Goal: Find specific page/section

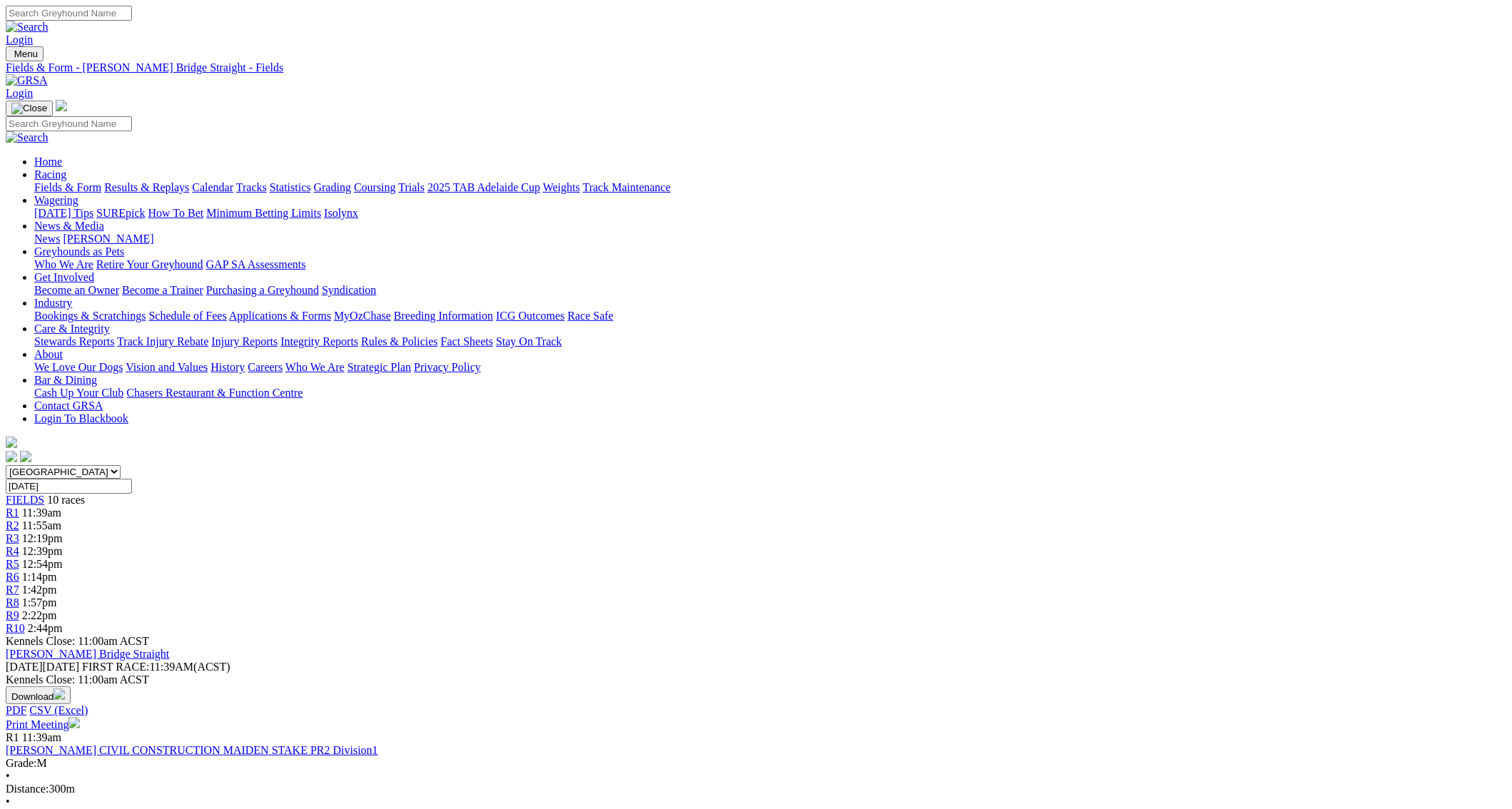
click at [101, 181] on link "Fields & Form" at bounding box center [68, 187] width 67 height 12
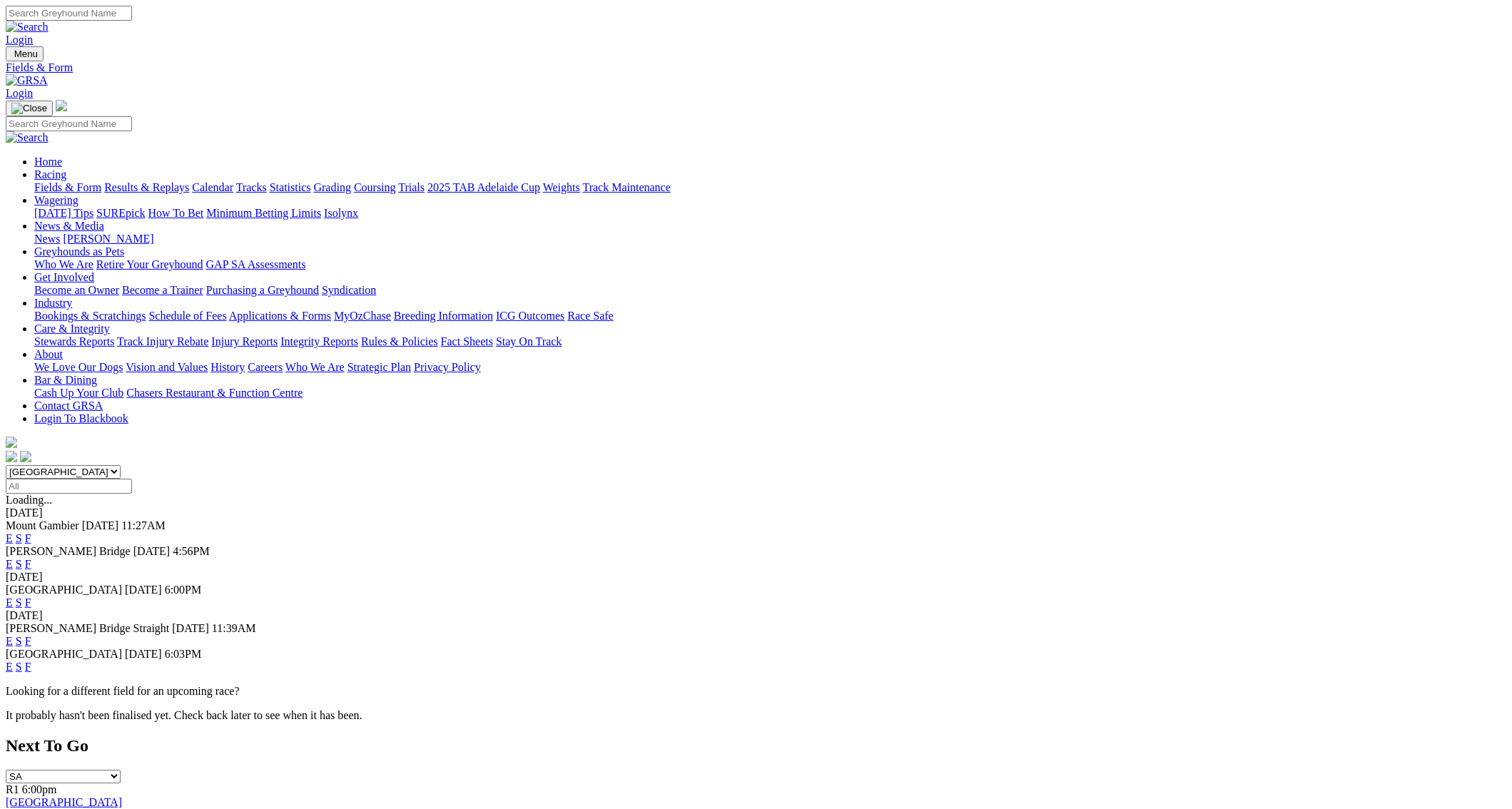
click at [32, 597] on link "F" at bounding box center [28, 603] width 7 height 12
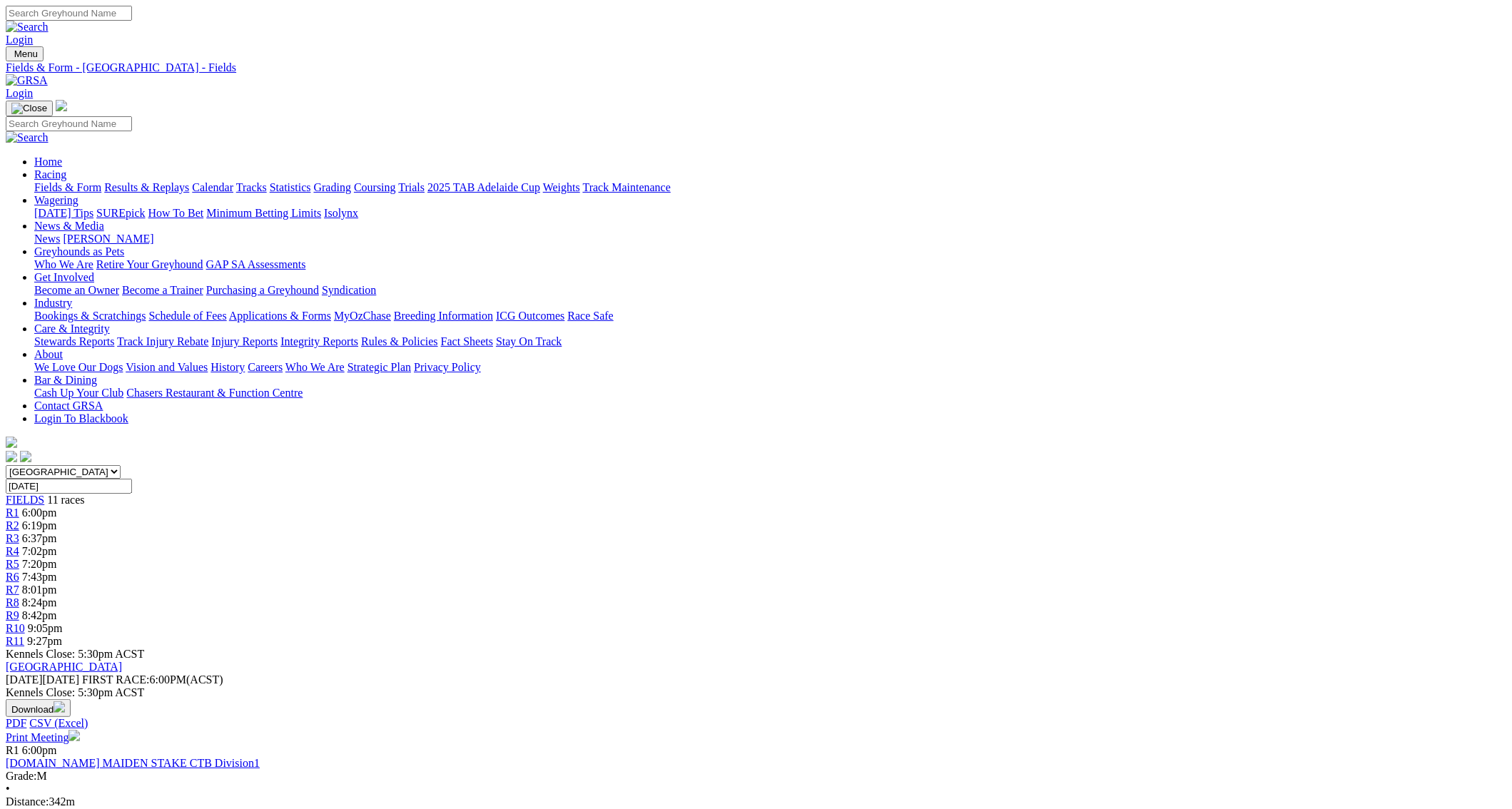
click at [101, 181] on link "Fields & Form" at bounding box center [68, 187] width 67 height 12
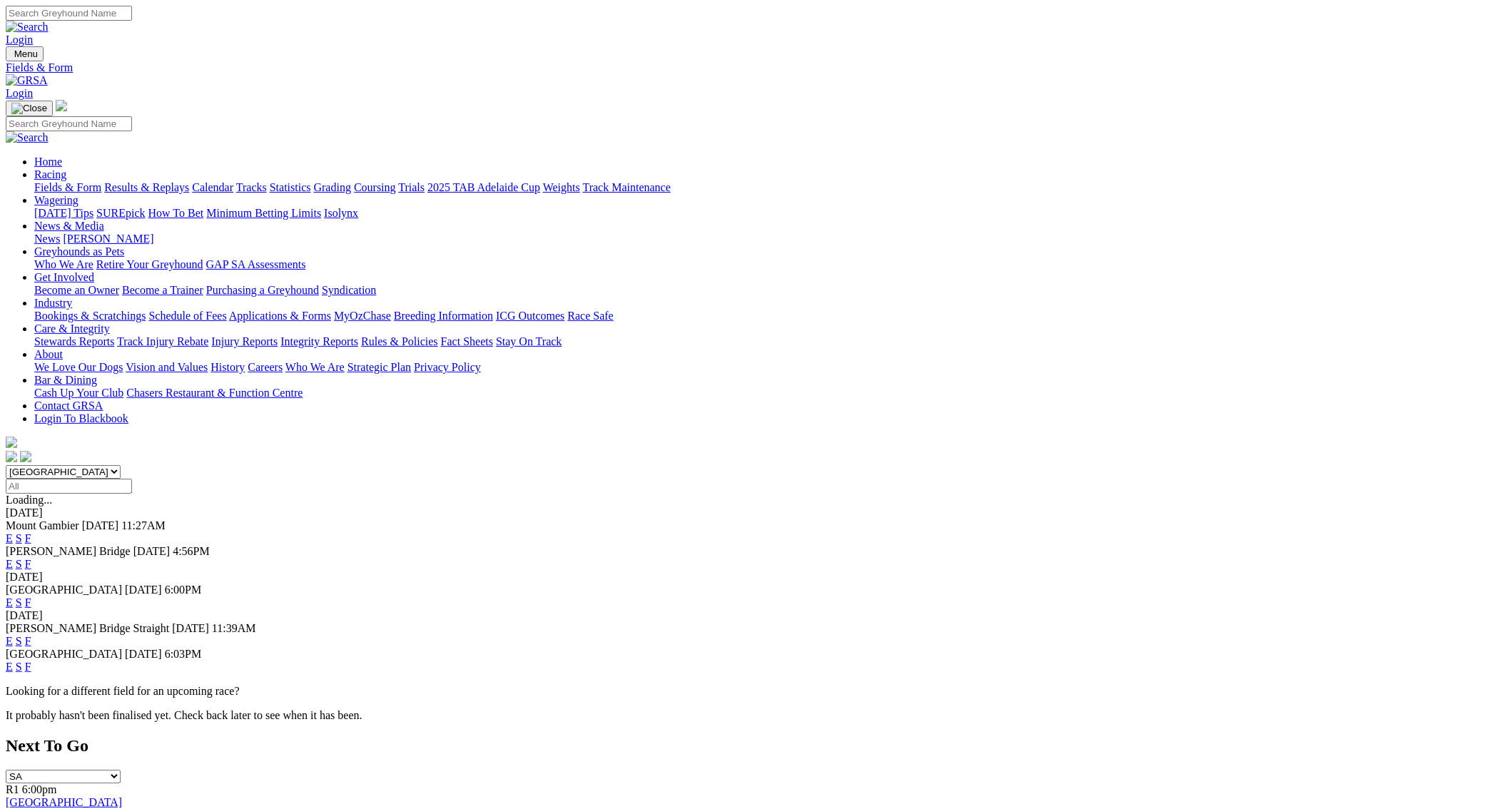
click at [32, 661] on link "F" at bounding box center [28, 667] width 7 height 12
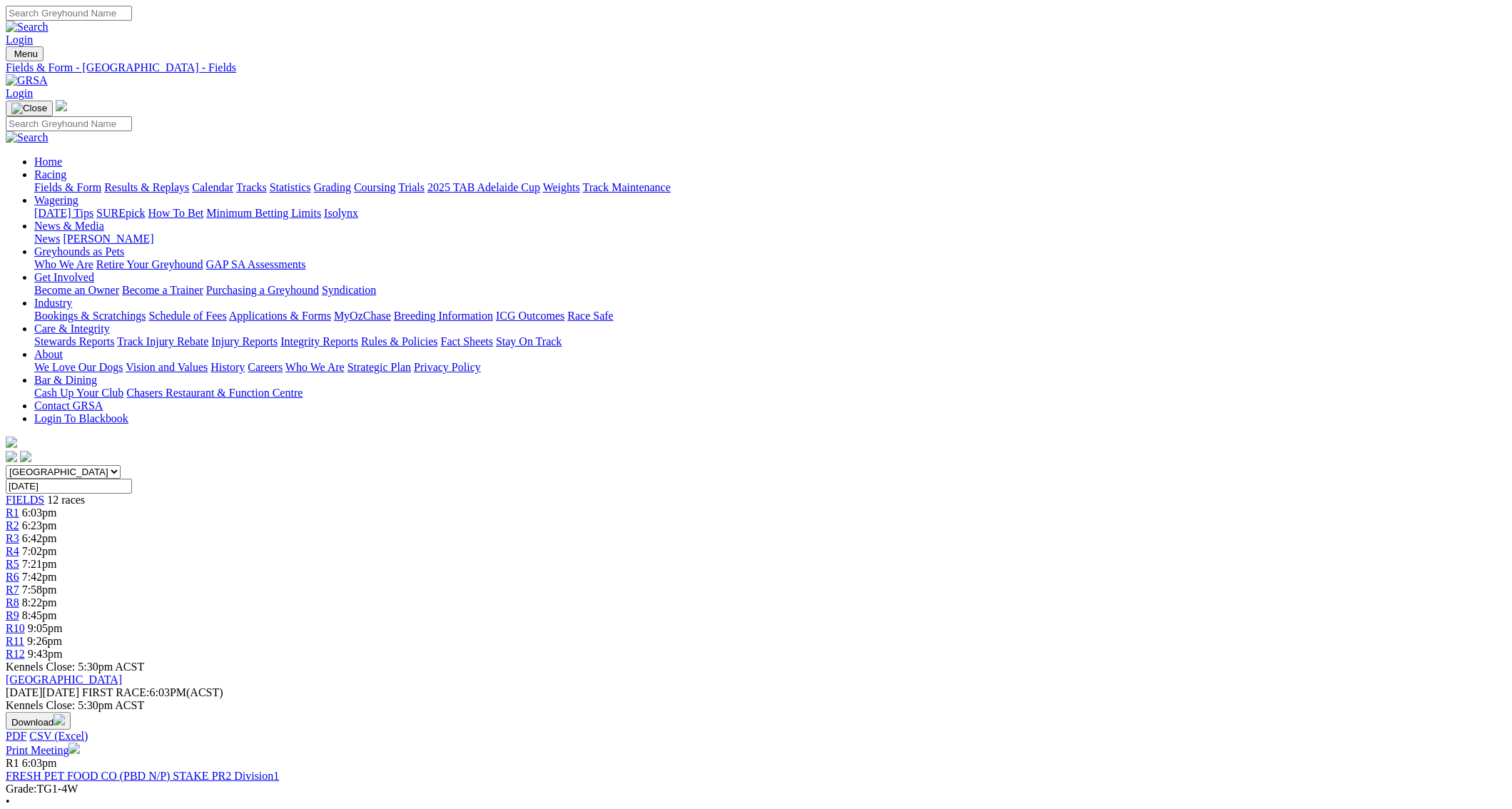
click at [101, 181] on link "Fields & Form" at bounding box center [68, 187] width 67 height 12
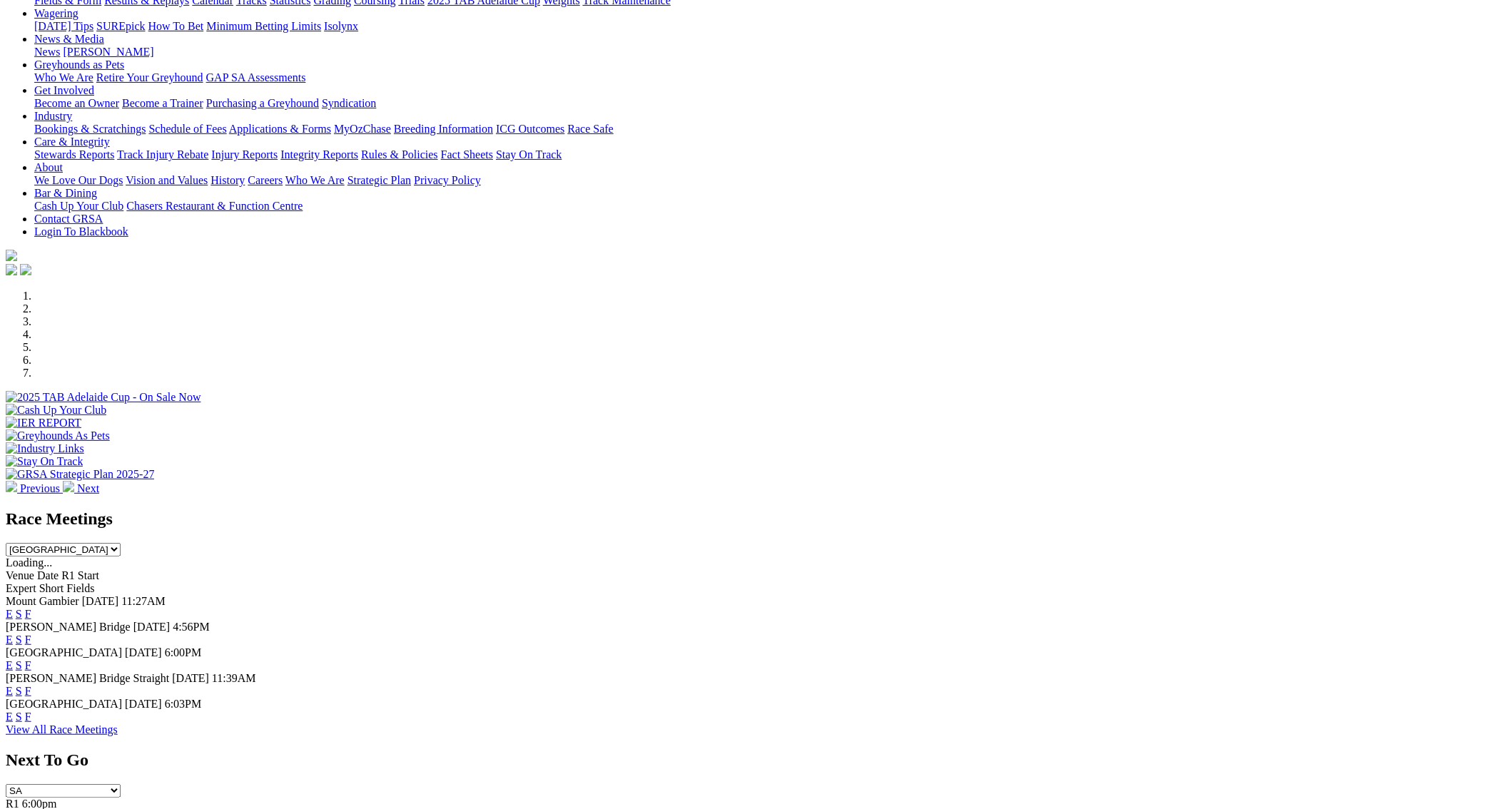
scroll to position [200, 0]
